Goal: Information Seeking & Learning: Learn about a topic

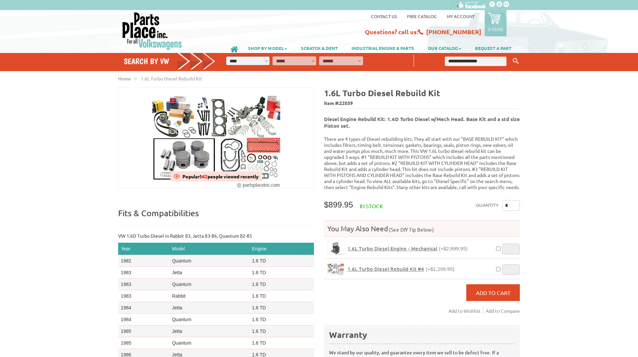
click at [383, 245] on span "1.6L Turbo Diesel Engine - Mechanical" at bounding box center [393, 248] width 90 height 7
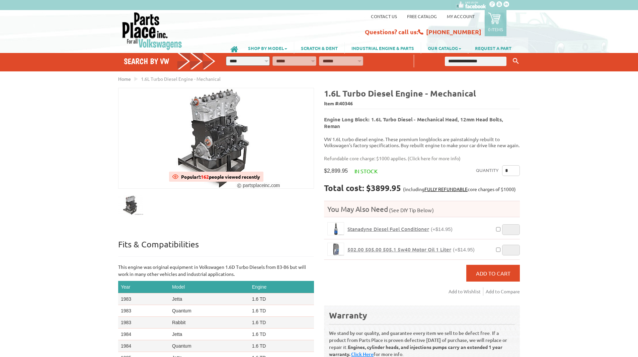
click at [430, 155] on link "Click here for more info" at bounding box center [435, 158] width 50 height 6
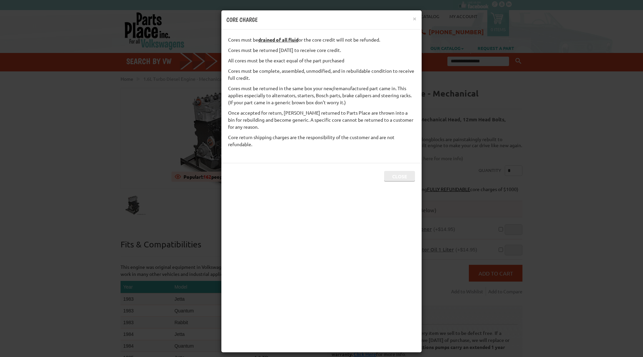
click at [396, 176] on button "Close" at bounding box center [399, 176] width 31 height 11
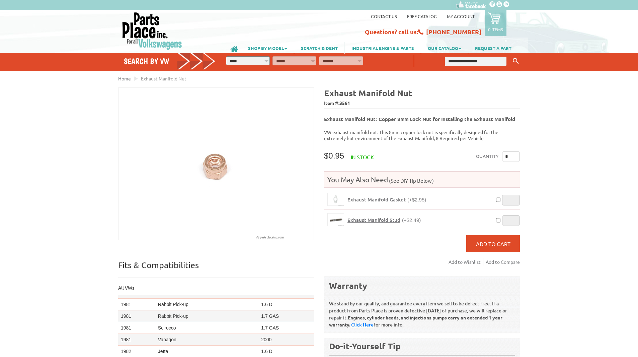
click at [481, 62] on input "text" at bounding box center [476, 61] width 62 height 9
click at [469, 74] on li "8 turbo manifold" at bounding box center [470, 76] width 102 height 9
type input "**********"
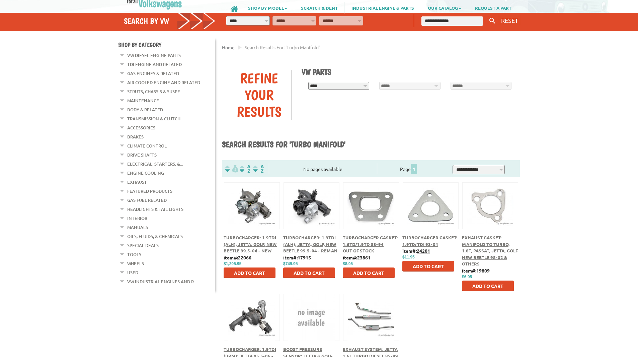
scroll to position [134, 0]
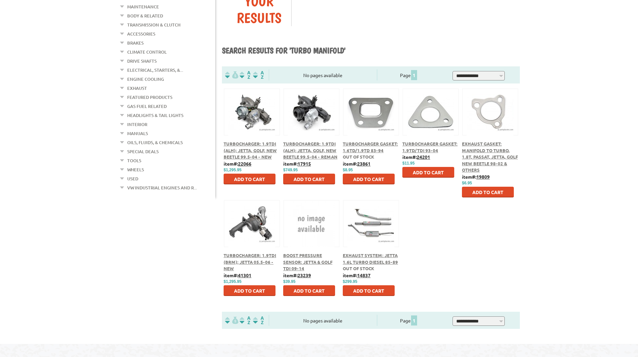
click at [252, 149] on span "Turbocharger: 1.9TDI (ALH); Jetta, Golf, New Beetle 99.5-04 - New" at bounding box center [250, 150] width 53 height 19
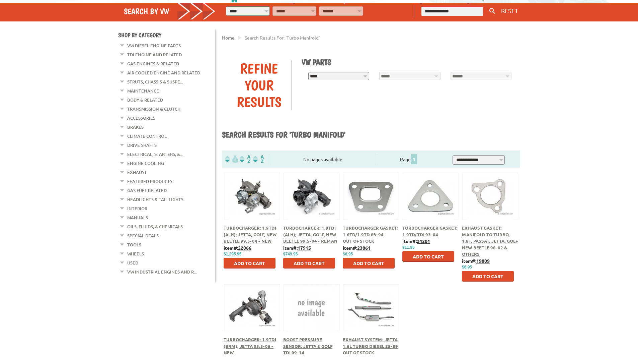
scroll to position [33, 0]
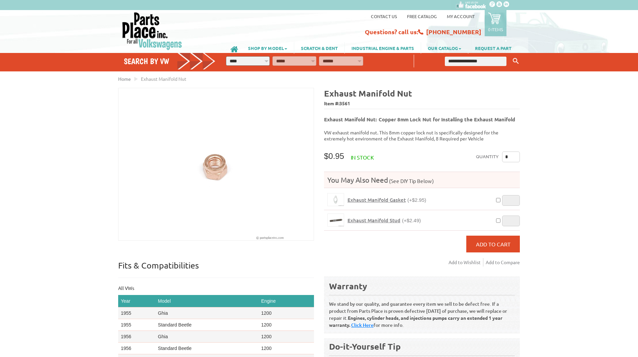
click at [467, 59] on input "text" at bounding box center [476, 61] width 62 height 9
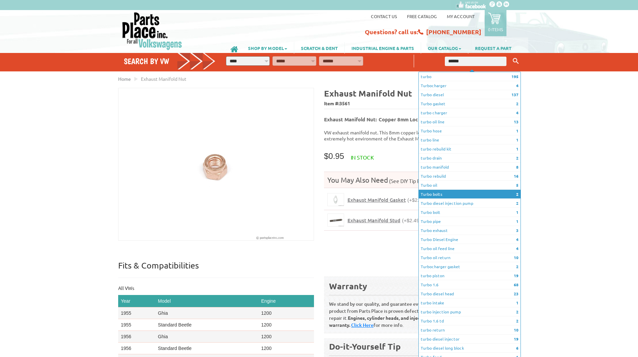
click at [446, 194] on li "2 Turbo bolts" at bounding box center [470, 194] width 102 height 9
type input "**********"
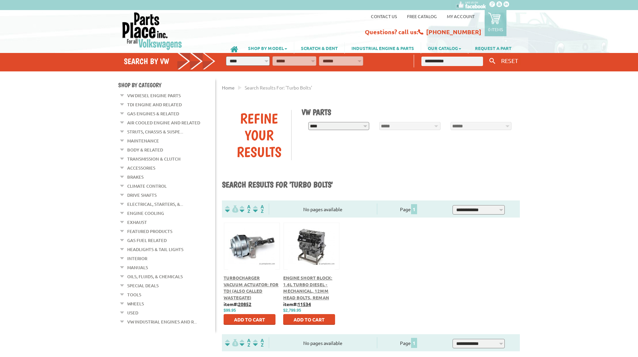
click at [301, 290] on span "Engine Short Block: 1.6L Turbo Diesel - Mechanical, 12mm Head Bolts, Reman" at bounding box center [307, 287] width 49 height 25
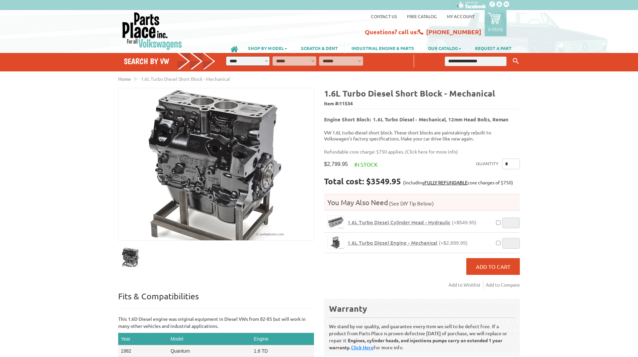
click at [382, 219] on span "1.6L Turbo Diesel Cylinder Head - Hydraulic" at bounding box center [399, 222] width 103 height 7
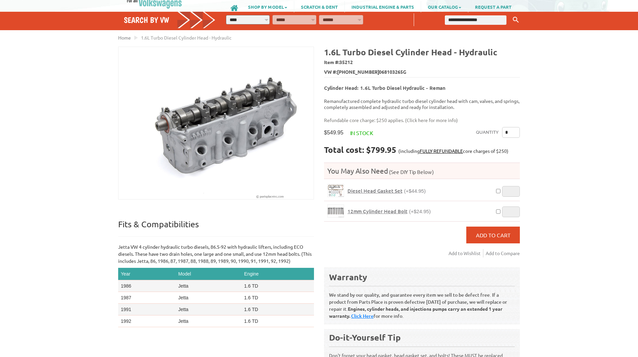
scroll to position [33, 0]
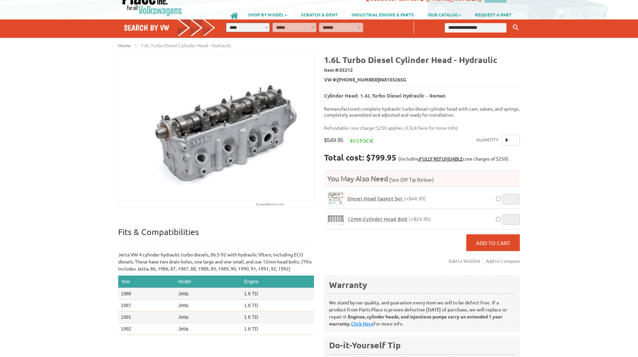
click at [260, 26] on select "**********" at bounding box center [248, 27] width 44 height 9
select select "*********"
click at [226, 23] on select "**********" at bounding box center [248, 27] width 44 height 9
click at [305, 27] on select "**********" at bounding box center [295, 27] width 44 height 9
select select "*********"
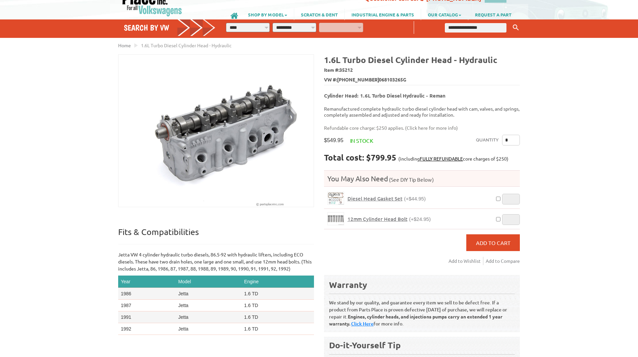
click at [273, 23] on select "**********" at bounding box center [295, 27] width 44 height 9
click at [343, 29] on select "**********" at bounding box center [341, 27] width 44 height 9
select select "*********"
click at [319, 23] on select "**********" at bounding box center [341, 27] width 44 height 9
click at [370, 26] on icon "button" at bounding box center [372, 26] width 6 height 6
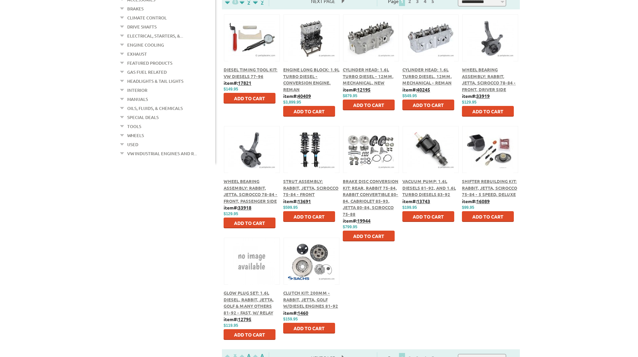
scroll to position [167, 0]
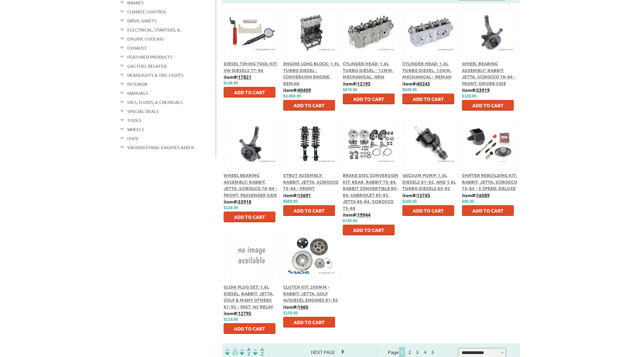
click at [367, 191] on div "Brake Disc Conversion Kit: Rear, Rabbit 75-84, Rabbit Convertible 80-84, Cabrio…" at bounding box center [371, 191] width 56 height 39
click at [368, 187] on span "Brake Disc Conversion Kit: Rear, Rabbit 75-84, Rabbit Convertible 80-84, Cabrio…" at bounding box center [371, 191] width 56 height 39
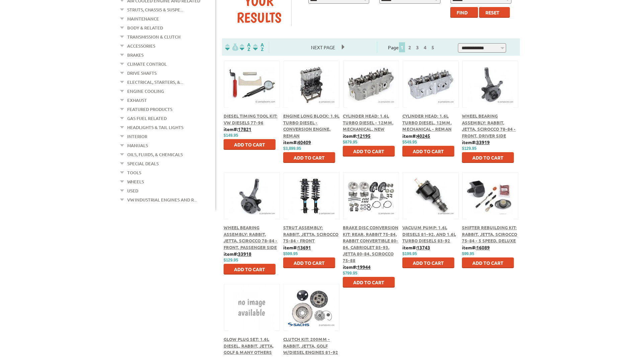
scroll to position [100, 0]
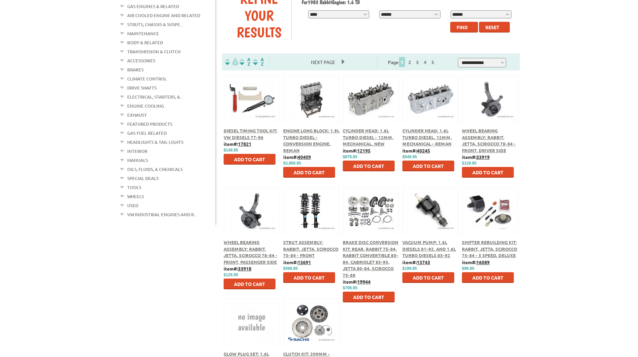
click at [419, 136] on span "Cylinder Head: 1.6L Turbo Diesel, 12mm, Mechanical - Reman" at bounding box center [428, 137] width 50 height 19
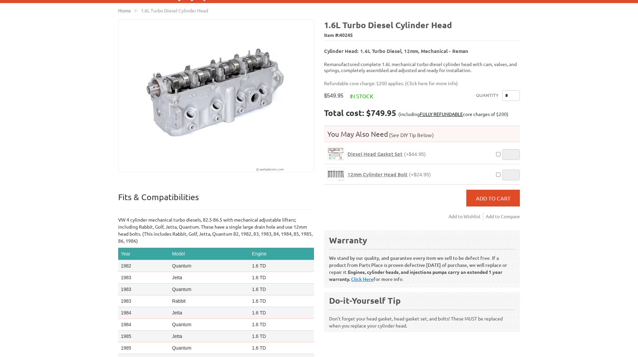
scroll to position [100, 0]
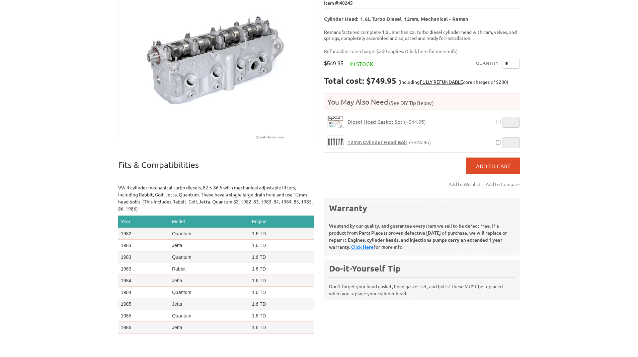
click at [386, 118] on span "Diesel Head Gasket Set" at bounding box center [375, 121] width 55 height 7
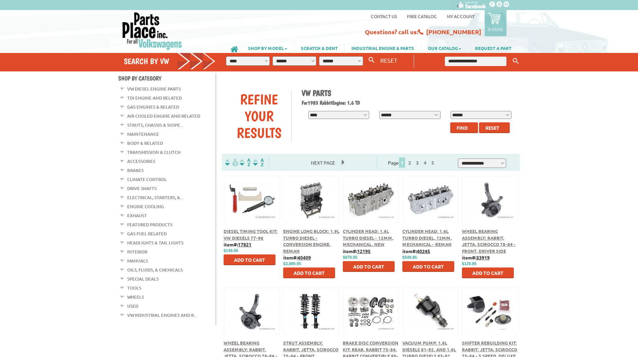
scroll to position [100, 0]
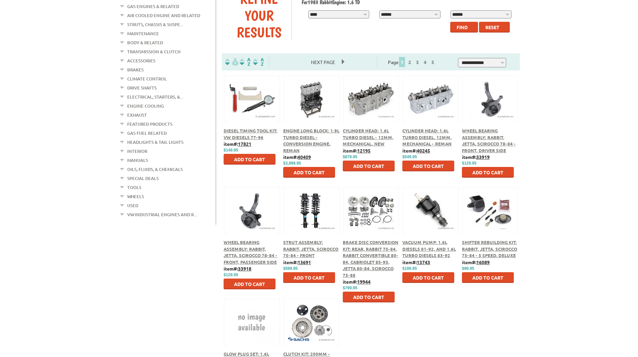
click at [307, 140] on div "Engine Long Block: 1.9L Turbo Diesel - Conversion Engine, Reman" at bounding box center [311, 140] width 56 height 26
click at [294, 132] on span "Engine Long Block: 1.9L Turbo Diesel - Conversion Engine, Reman" at bounding box center [311, 140] width 56 height 25
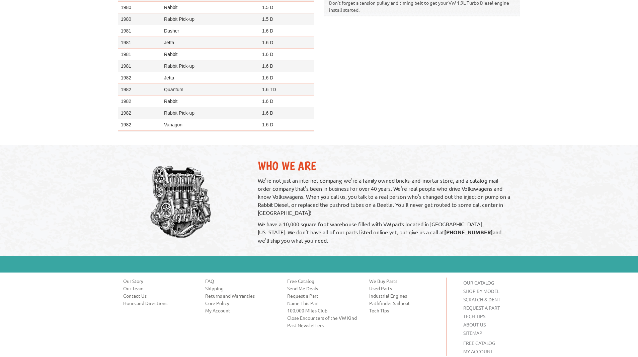
scroll to position [234, 0]
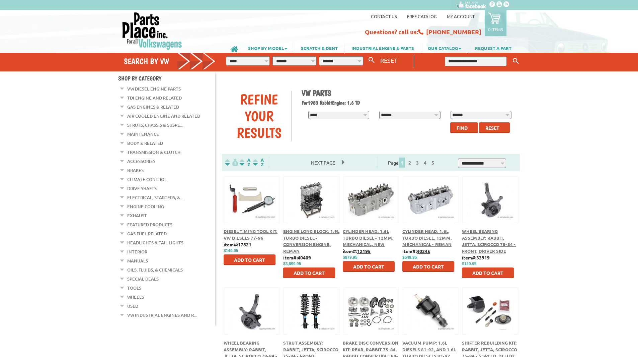
scroll to position [100, 0]
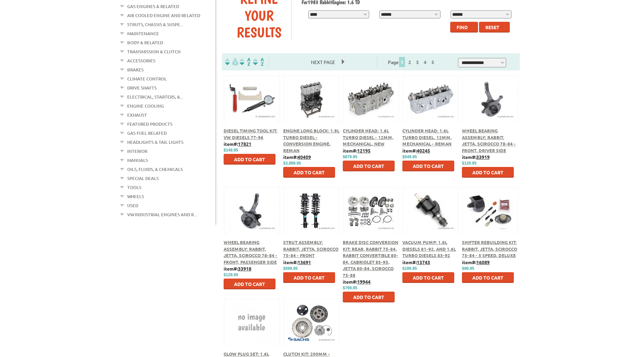
click at [374, 135] on span "Cylinder Head: 1.6L Turbo Diesel - 12mm, Mechanical, New" at bounding box center [368, 137] width 51 height 19
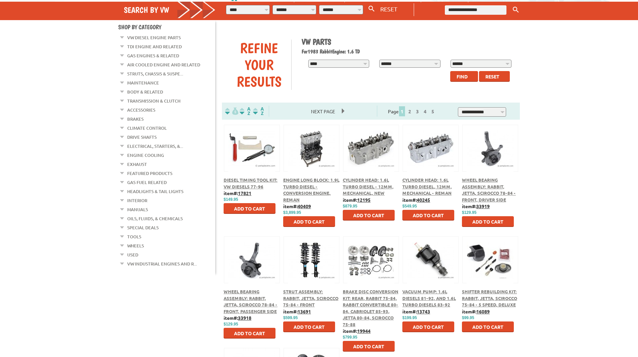
scroll to position [33, 0]
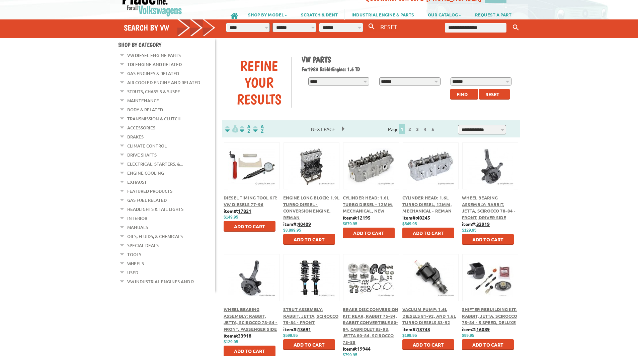
click at [325, 130] on span "Next Page" at bounding box center [323, 129] width 38 height 10
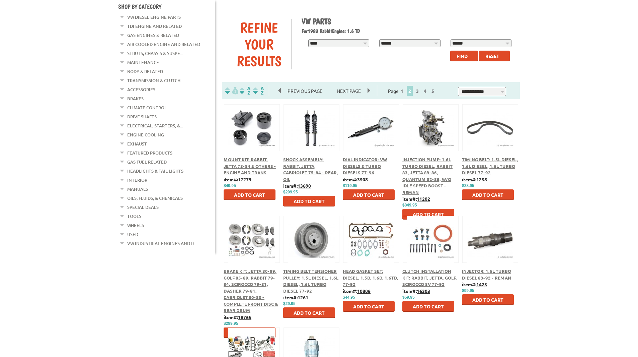
scroll to position [67, 0]
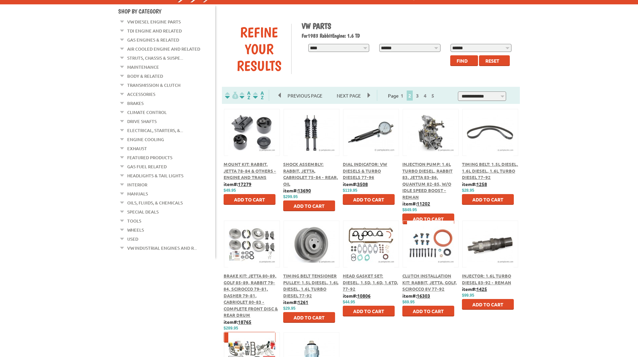
click at [425, 178] on span "Injection Pump: 1.6L Turbo Diesel, Rabbit 83, Jetta 83-86, Quantum 82-85, w/o I…" at bounding box center [428, 180] width 50 height 39
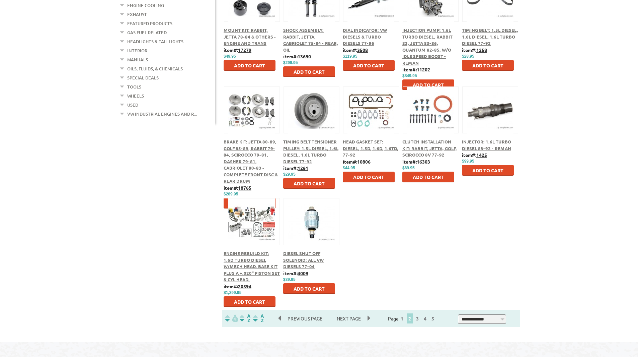
scroll to position [234, 0]
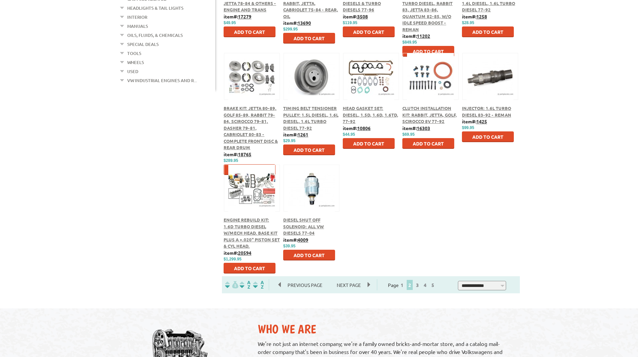
click at [239, 229] on div "Engine Rebuild Kit: 1.6D Turbo Diesel w/Mech Head. Base Kit plus a +.020" Pisto…" at bounding box center [252, 232] width 56 height 33
click at [247, 235] on span "Engine Rebuild Kit: 1.6D Turbo Diesel w/Mech Head. Base Kit plus a +.020" Pisto…" at bounding box center [252, 233] width 56 height 32
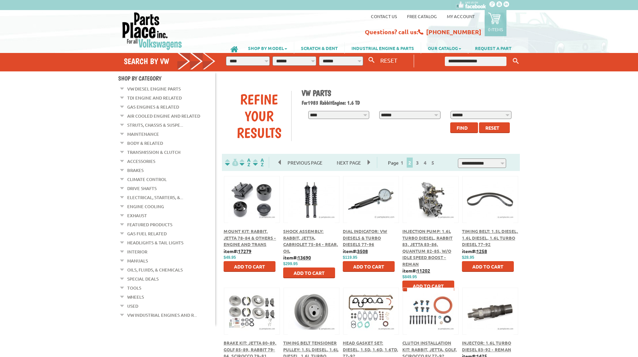
scroll to position [234, 0]
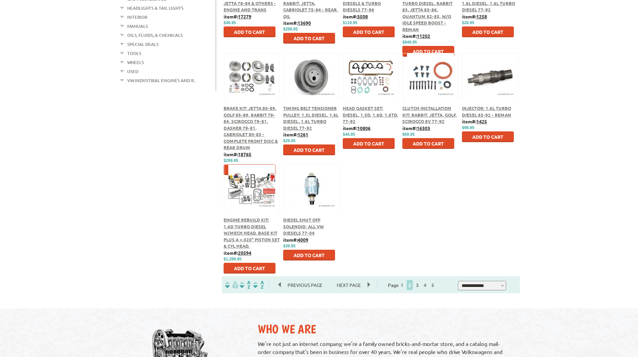
click at [352, 284] on span "Next Page" at bounding box center [349, 285] width 38 height 10
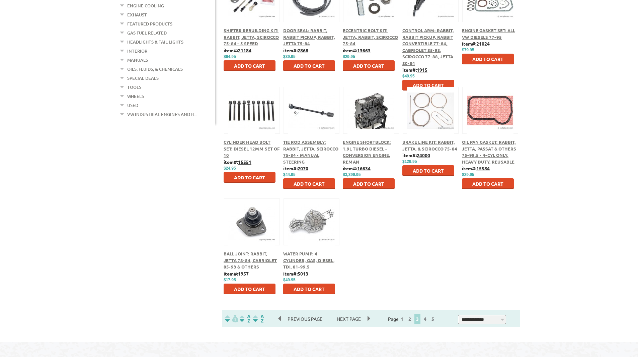
scroll to position [201, 0]
click at [428, 321] on link "4" at bounding box center [425, 318] width 6 height 6
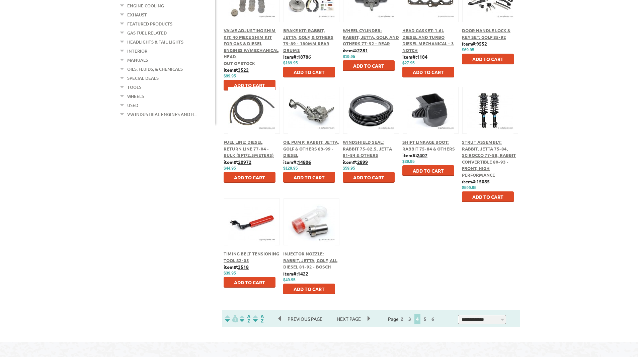
scroll to position [201, 0]
click at [428, 319] on link "5" at bounding box center [425, 318] width 6 height 6
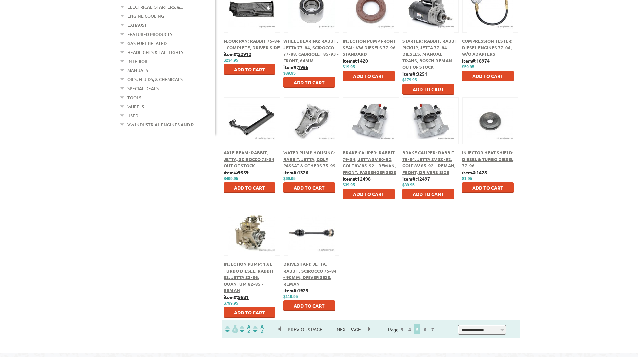
scroll to position [201, 0]
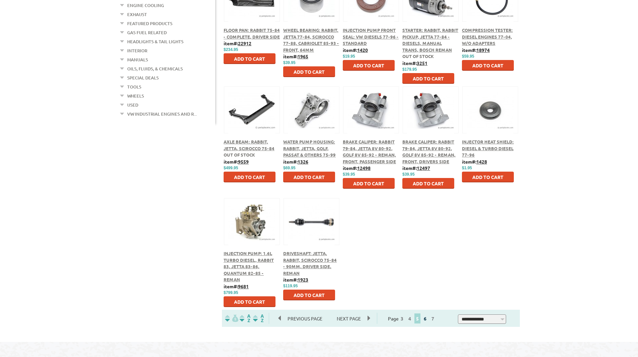
click at [428, 320] on link "6" at bounding box center [425, 318] width 6 height 6
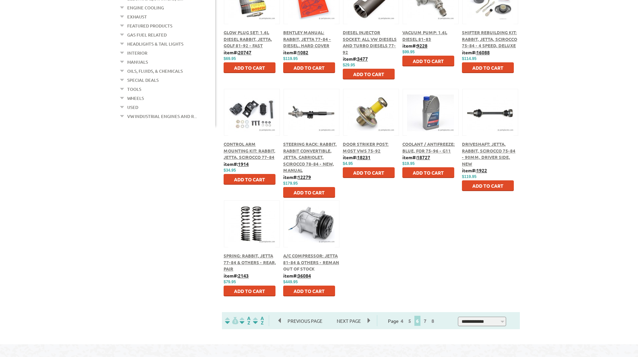
scroll to position [234, 0]
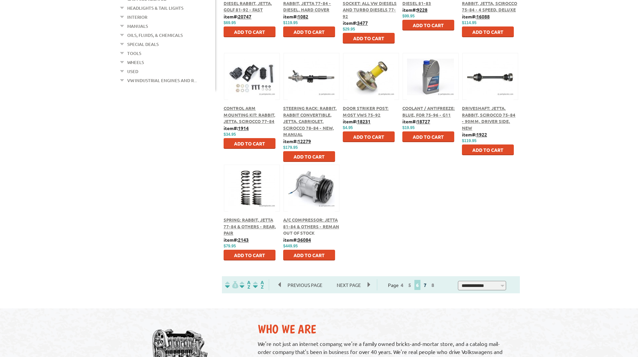
click at [428, 284] on link "7" at bounding box center [425, 285] width 6 height 6
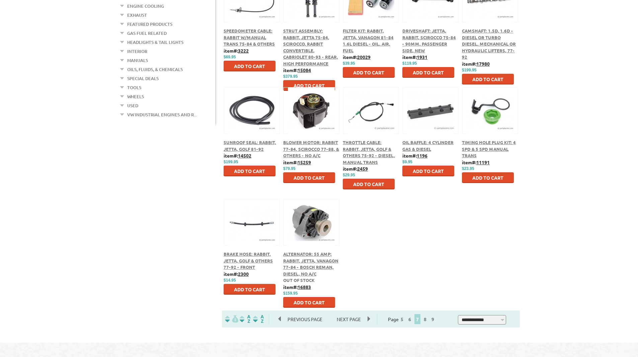
scroll to position [201, 0]
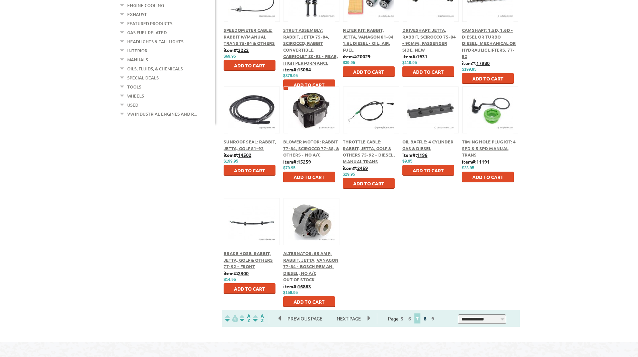
click at [428, 318] on link "8" at bounding box center [425, 318] width 6 height 6
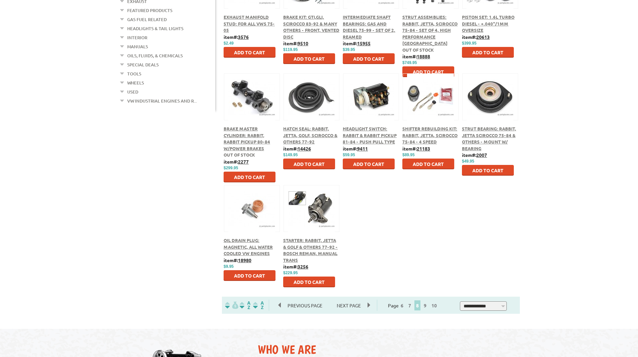
scroll to position [234, 0]
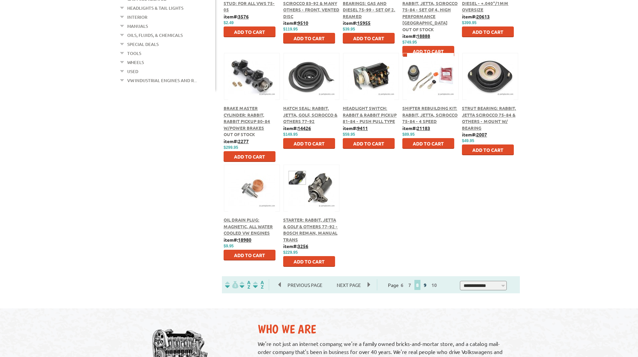
click at [428, 285] on link "9" at bounding box center [425, 285] width 6 height 6
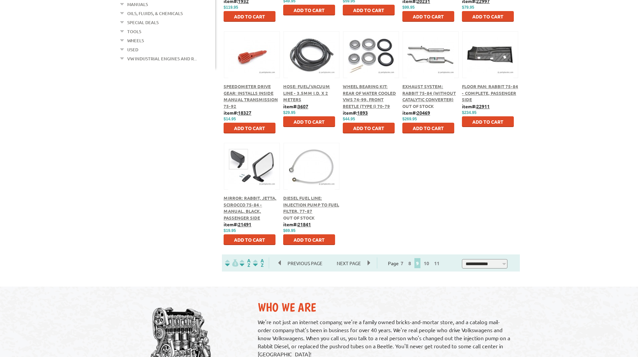
scroll to position [268, 0]
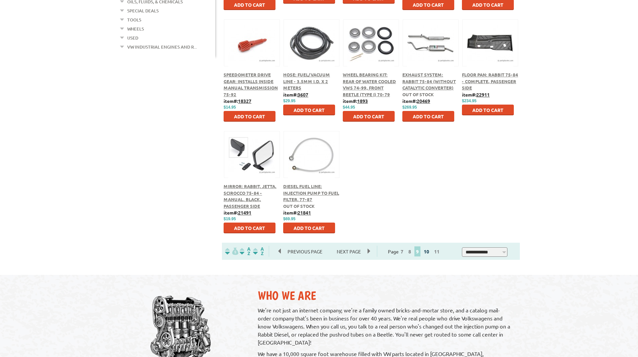
click at [429, 251] on link "10" at bounding box center [426, 251] width 9 height 6
